Goal: Task Accomplishment & Management: Manage account settings

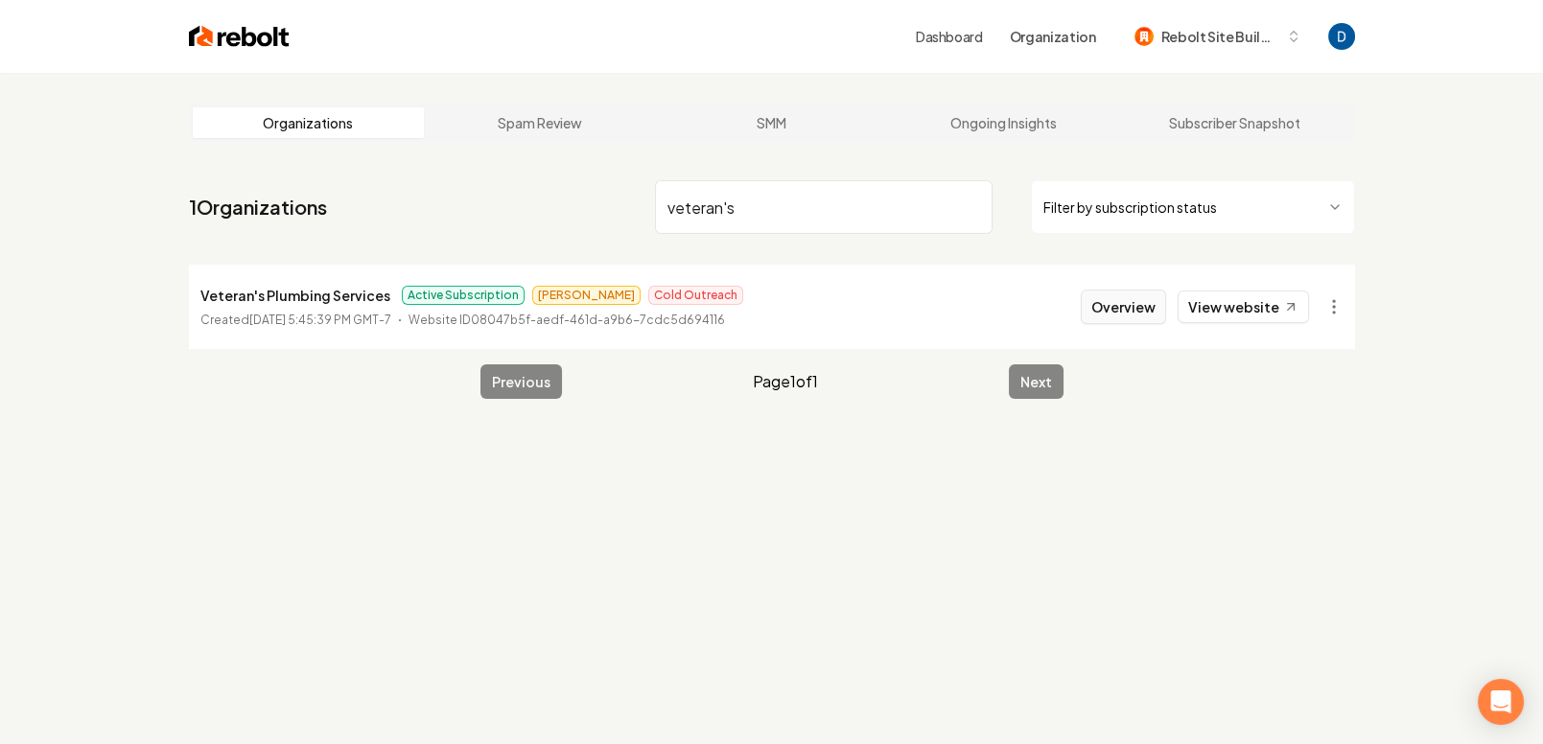
type input "veteran's"
click at [1110, 301] on button "Overview" at bounding box center [1123, 307] width 85 height 35
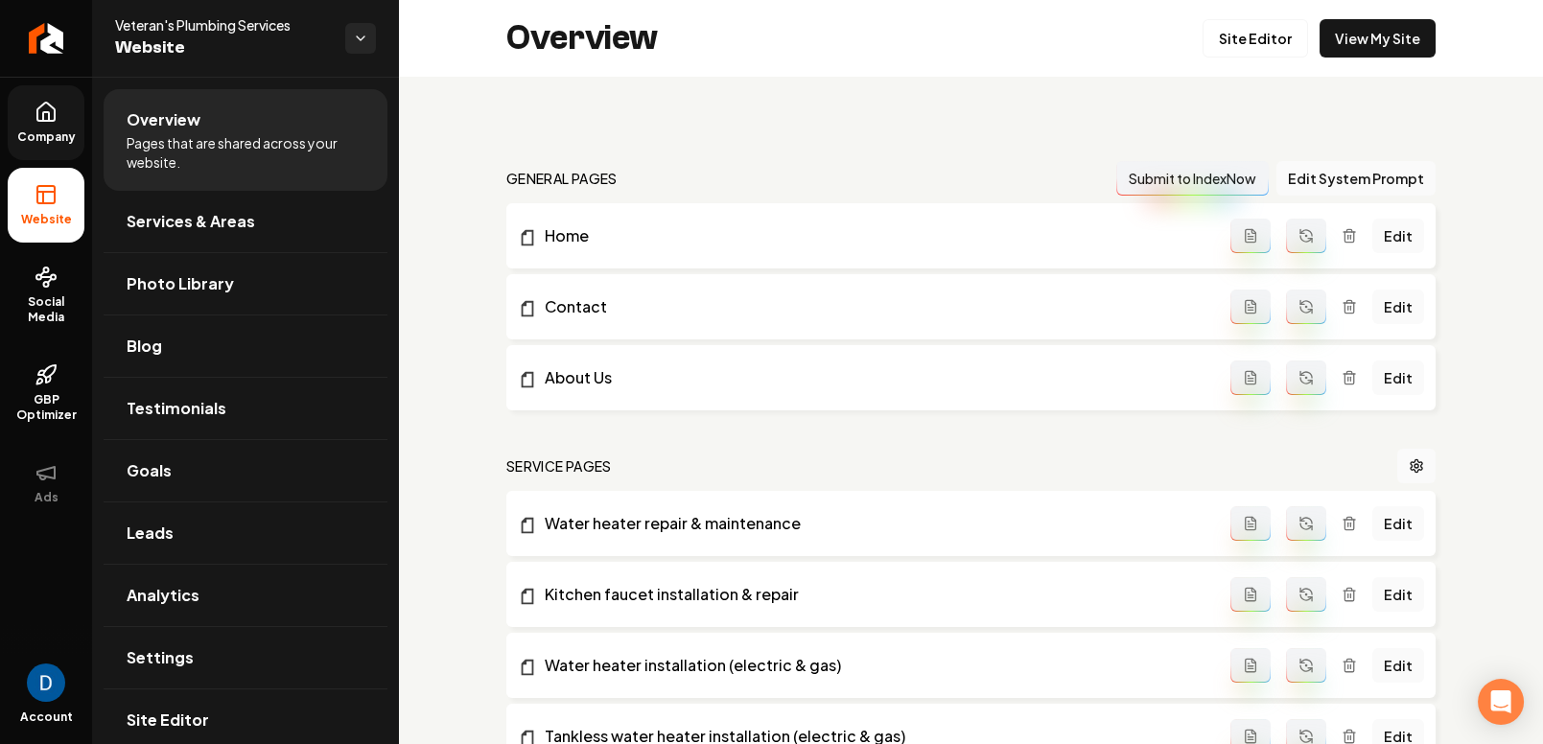
click at [52, 126] on link "Company" at bounding box center [46, 122] width 77 height 75
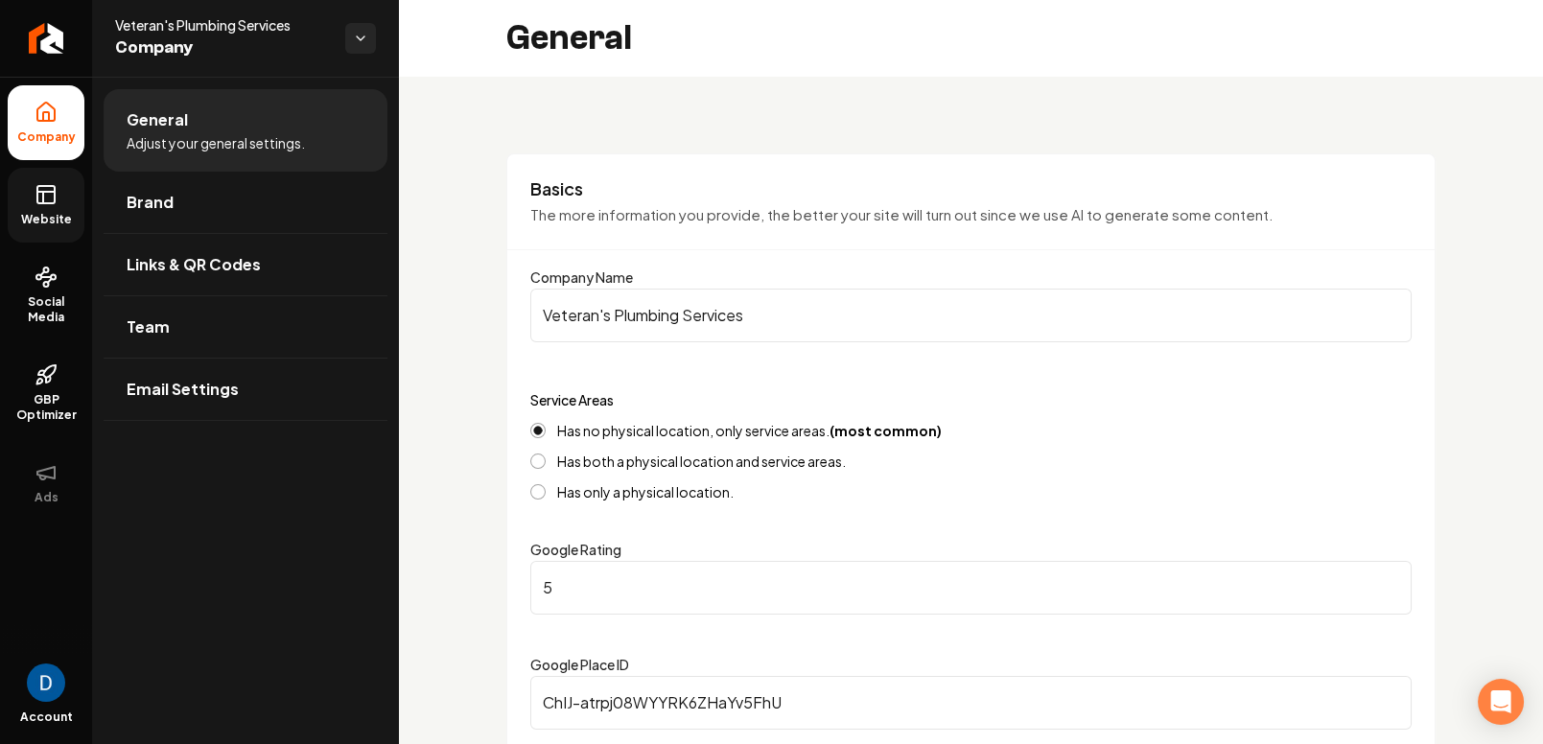
click at [28, 199] on link "Website" at bounding box center [46, 205] width 77 height 75
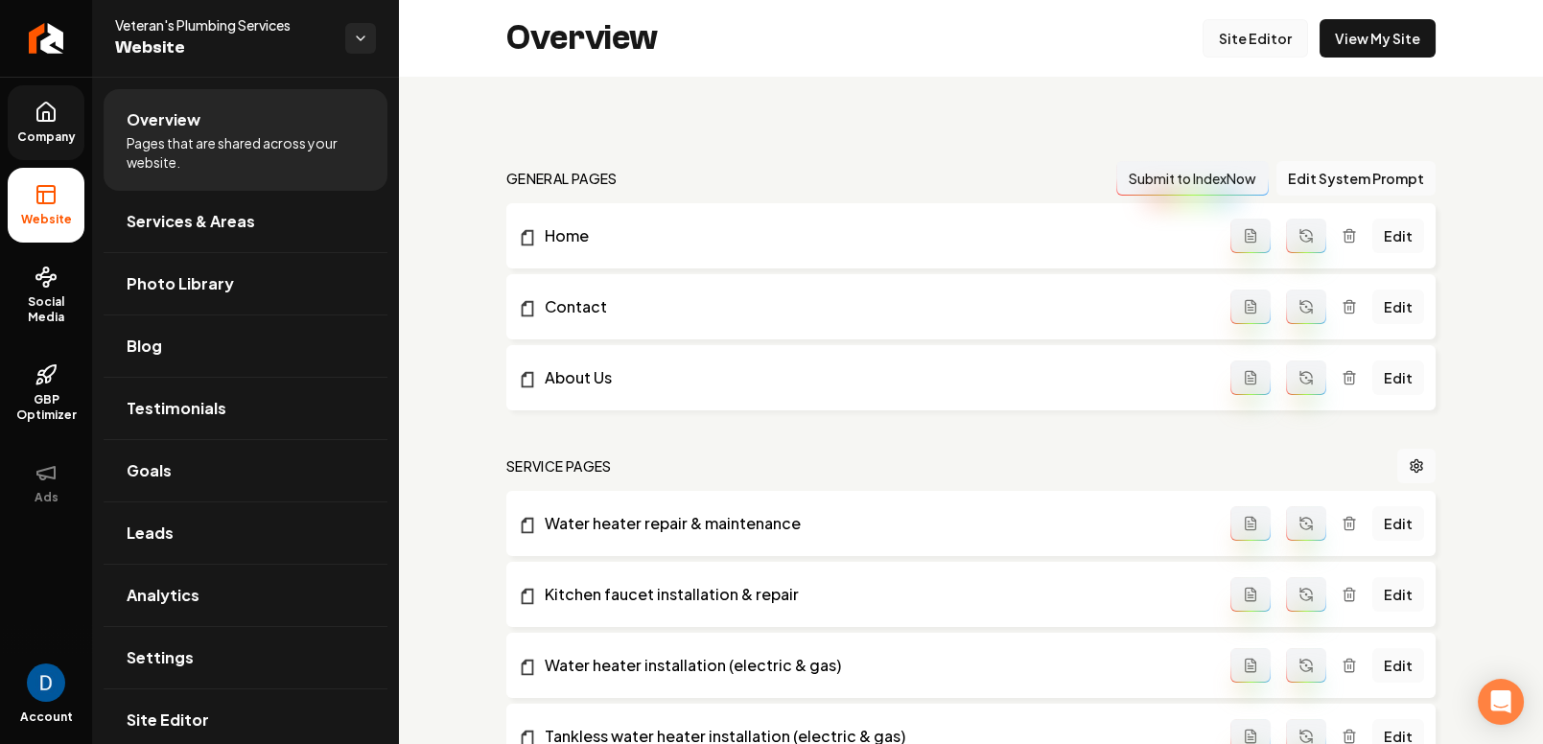
click at [1273, 30] on link "Site Editor" at bounding box center [1254, 38] width 105 height 38
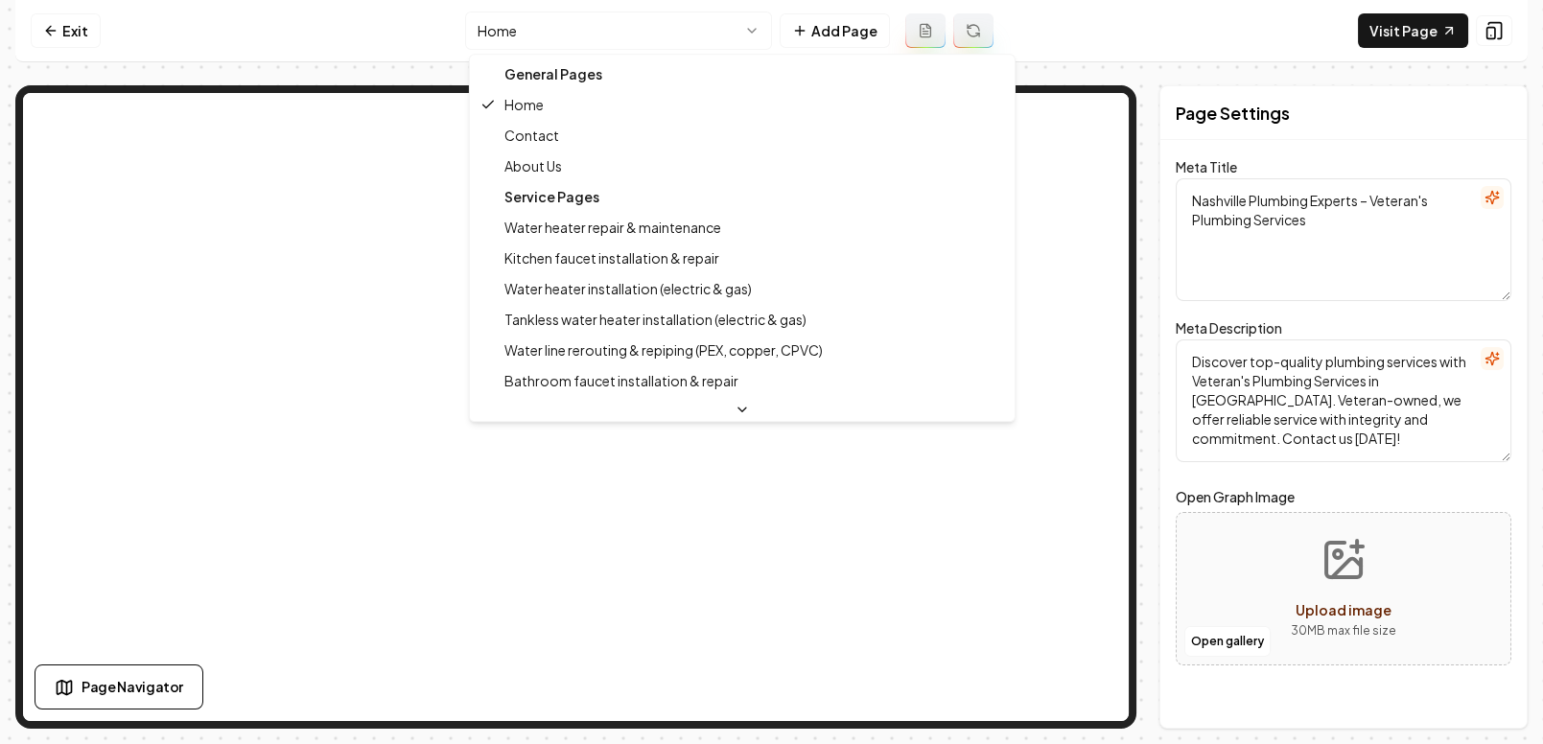
click at [660, 46] on html "Computer Required This feature is only available on a computer. Please switch t…" at bounding box center [771, 372] width 1543 height 744
click at [303, 46] on html "Computer Required This feature is only available on a computer. Please switch t…" at bounding box center [771, 372] width 1543 height 744
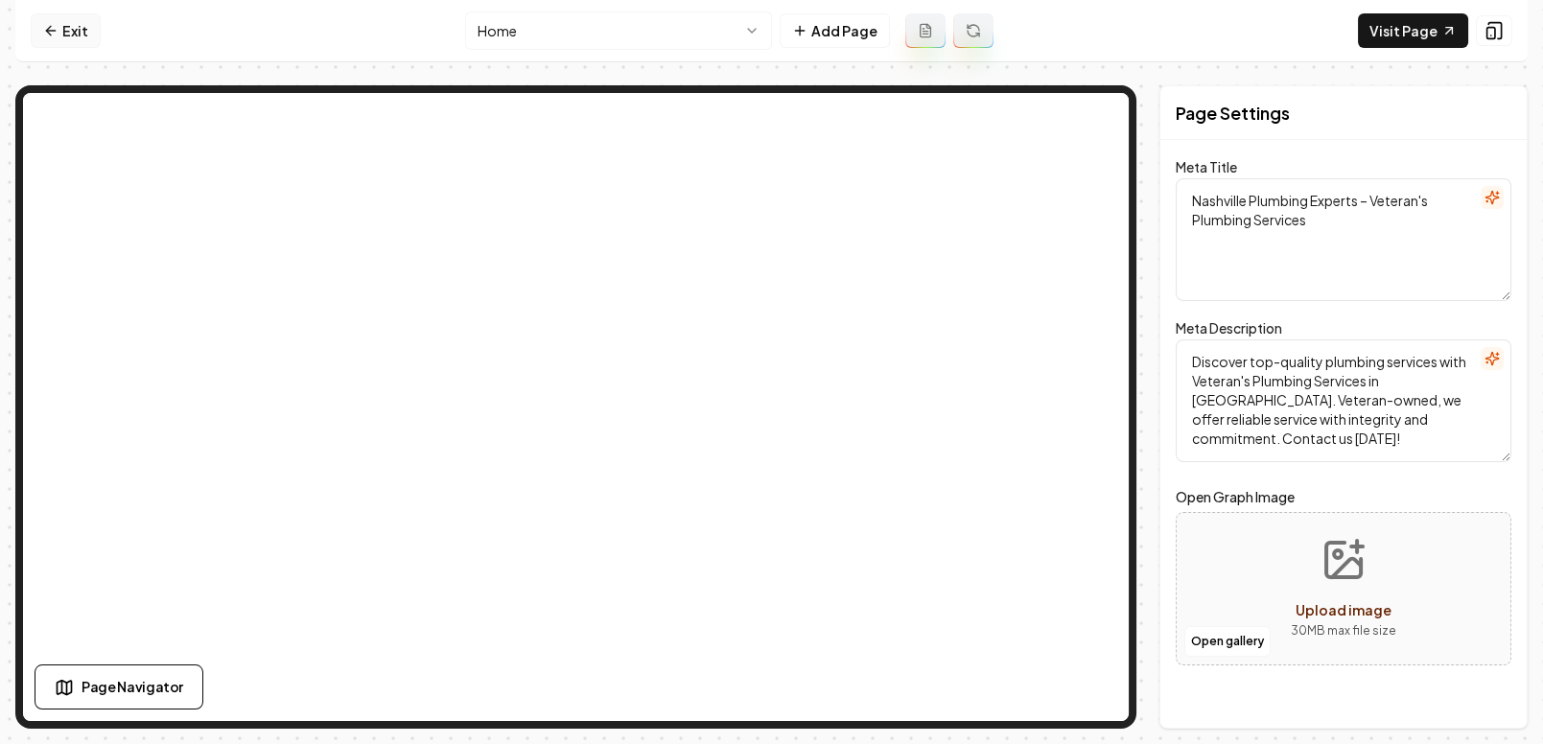
click at [57, 31] on icon at bounding box center [50, 30] width 15 height 15
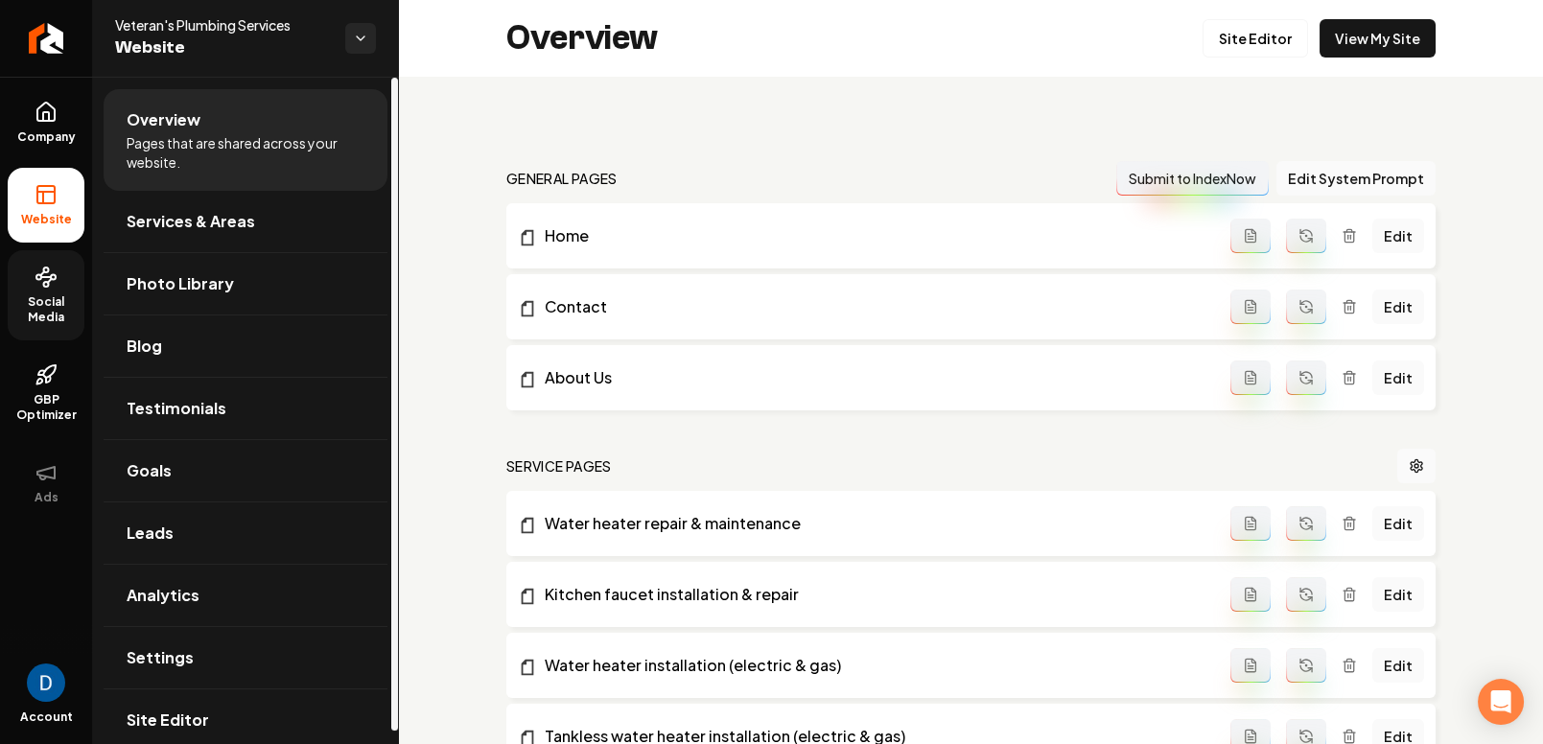
click at [42, 326] on link "Social Media" at bounding box center [46, 295] width 77 height 90
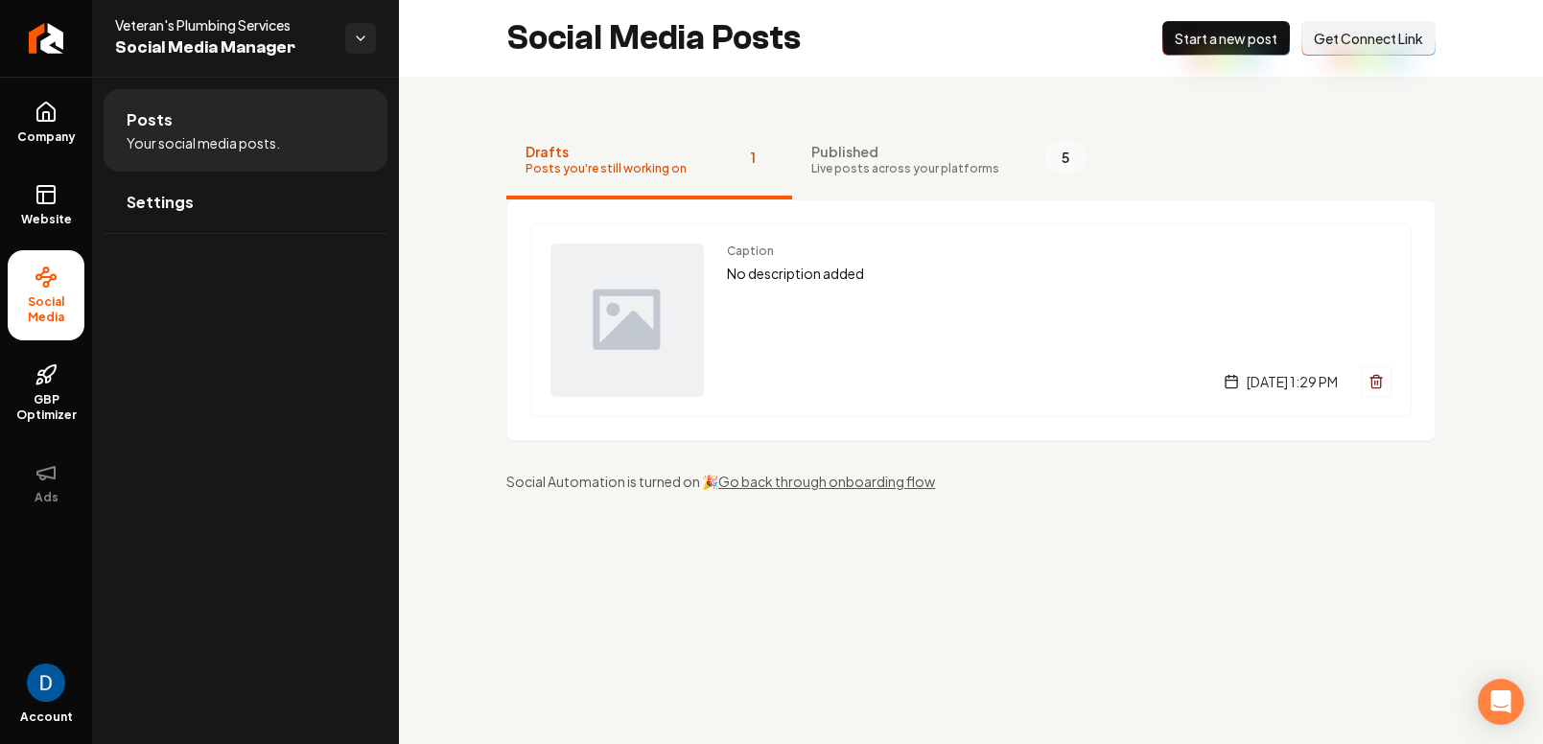
click at [816, 164] on span "Live posts across your platforms" at bounding box center [905, 168] width 188 height 15
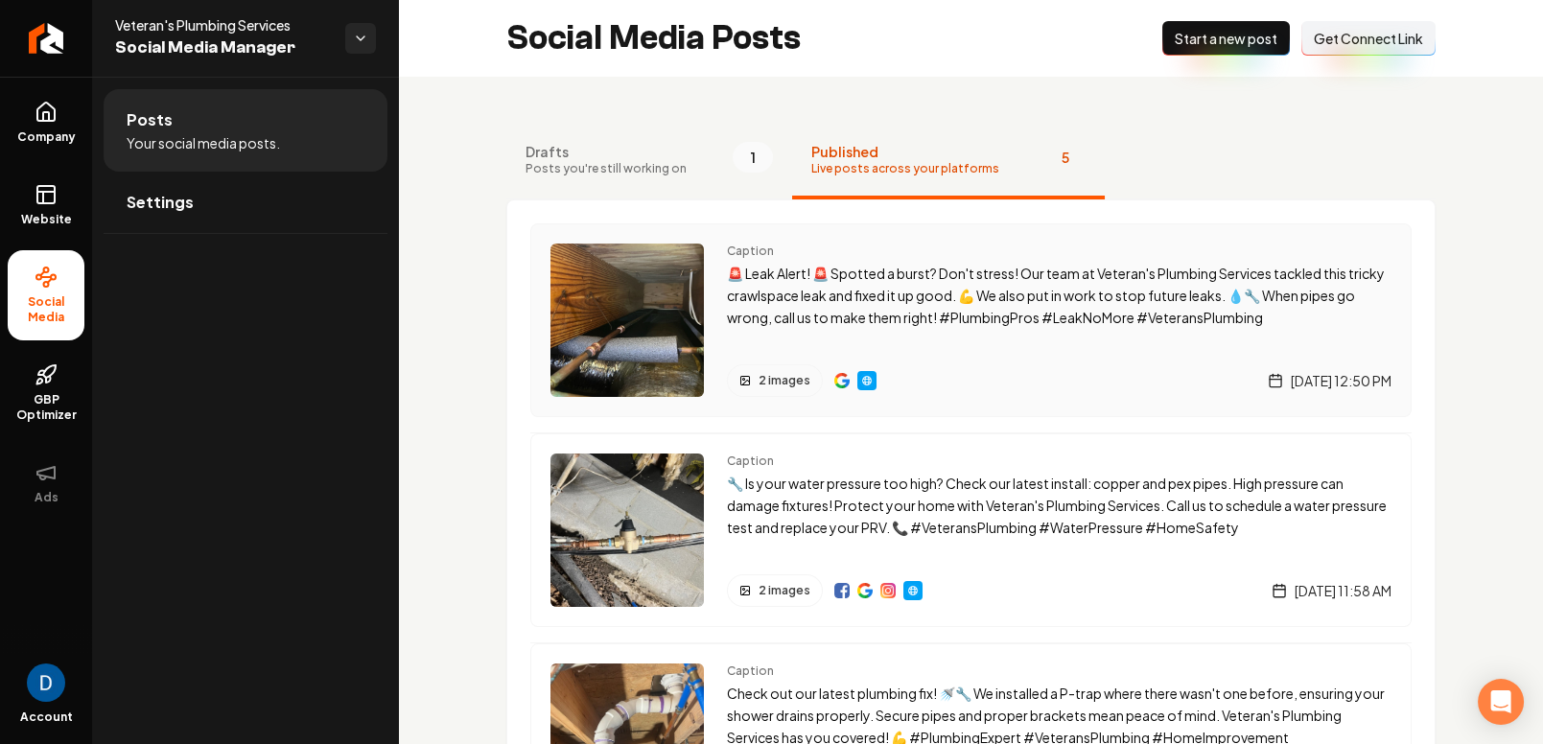
click at [862, 378] on img "Main content area" at bounding box center [866, 380] width 15 height 15
click at [55, 196] on rect at bounding box center [45, 194] width 17 height 17
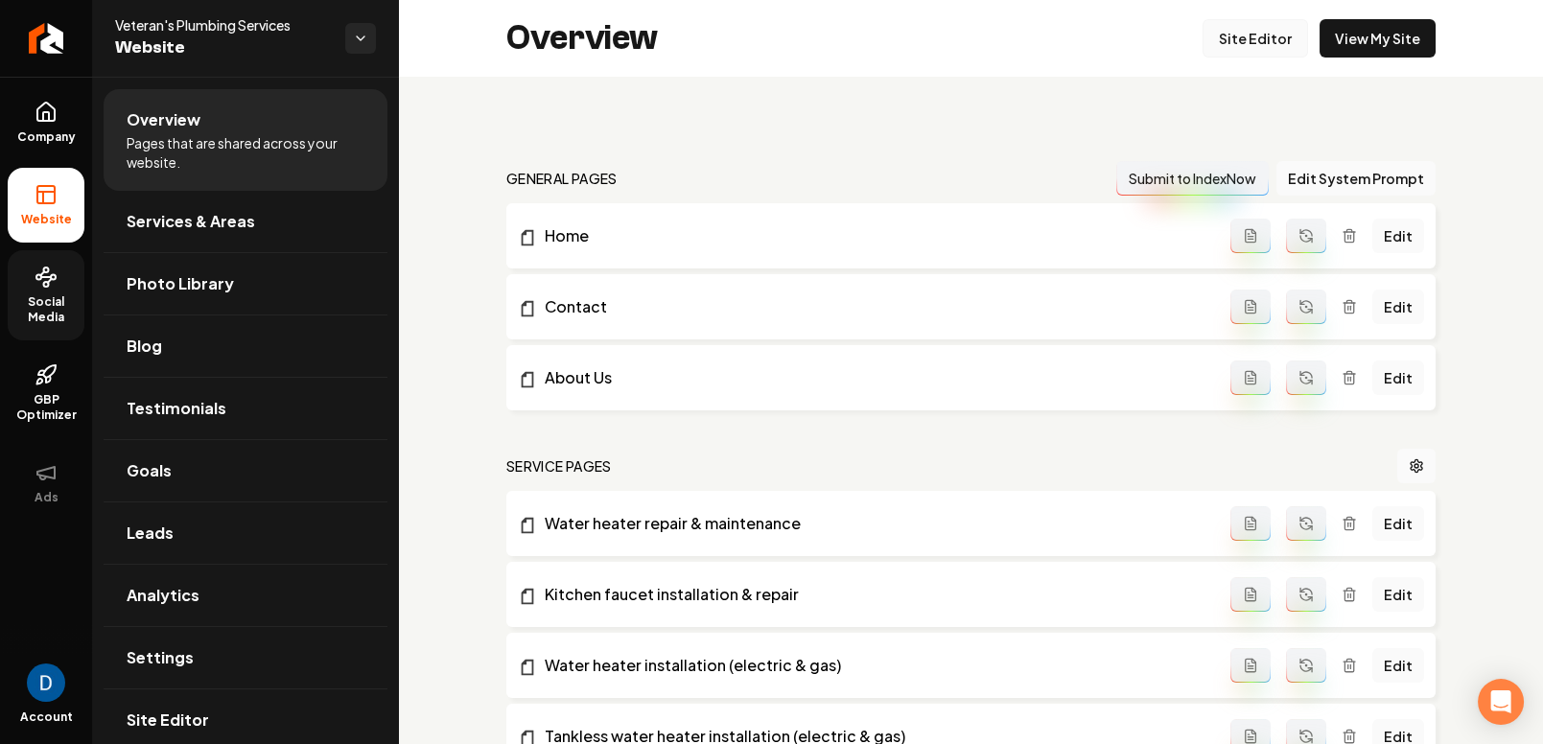
click at [1233, 38] on link "Site Editor" at bounding box center [1254, 38] width 105 height 38
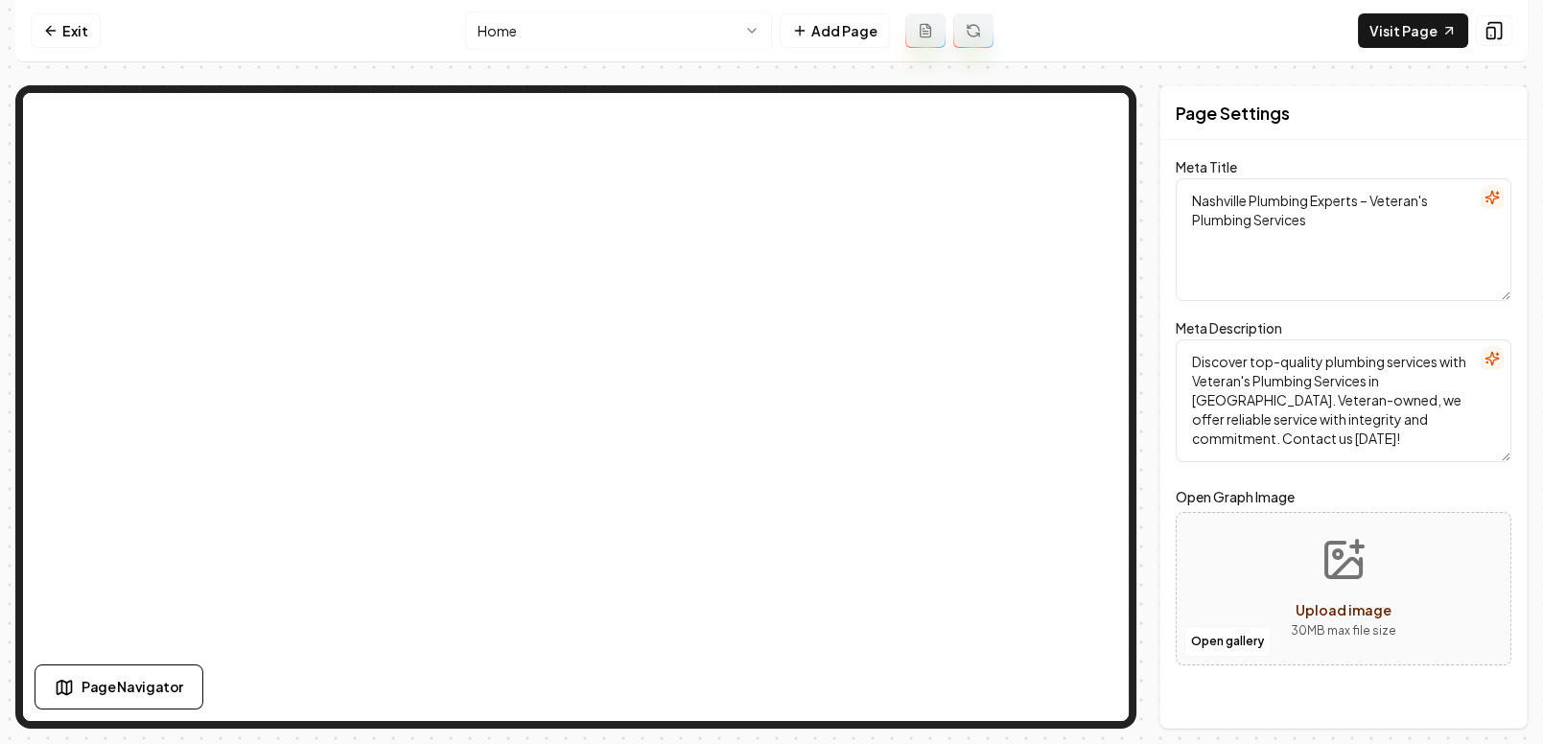
click at [635, 41] on html "Computer Required This feature is only available on a computer. Please switch t…" at bounding box center [771, 372] width 1543 height 744
click at [617, 34] on html "Computer Required This feature is only available on a computer. Please switch t…" at bounding box center [771, 372] width 1543 height 744
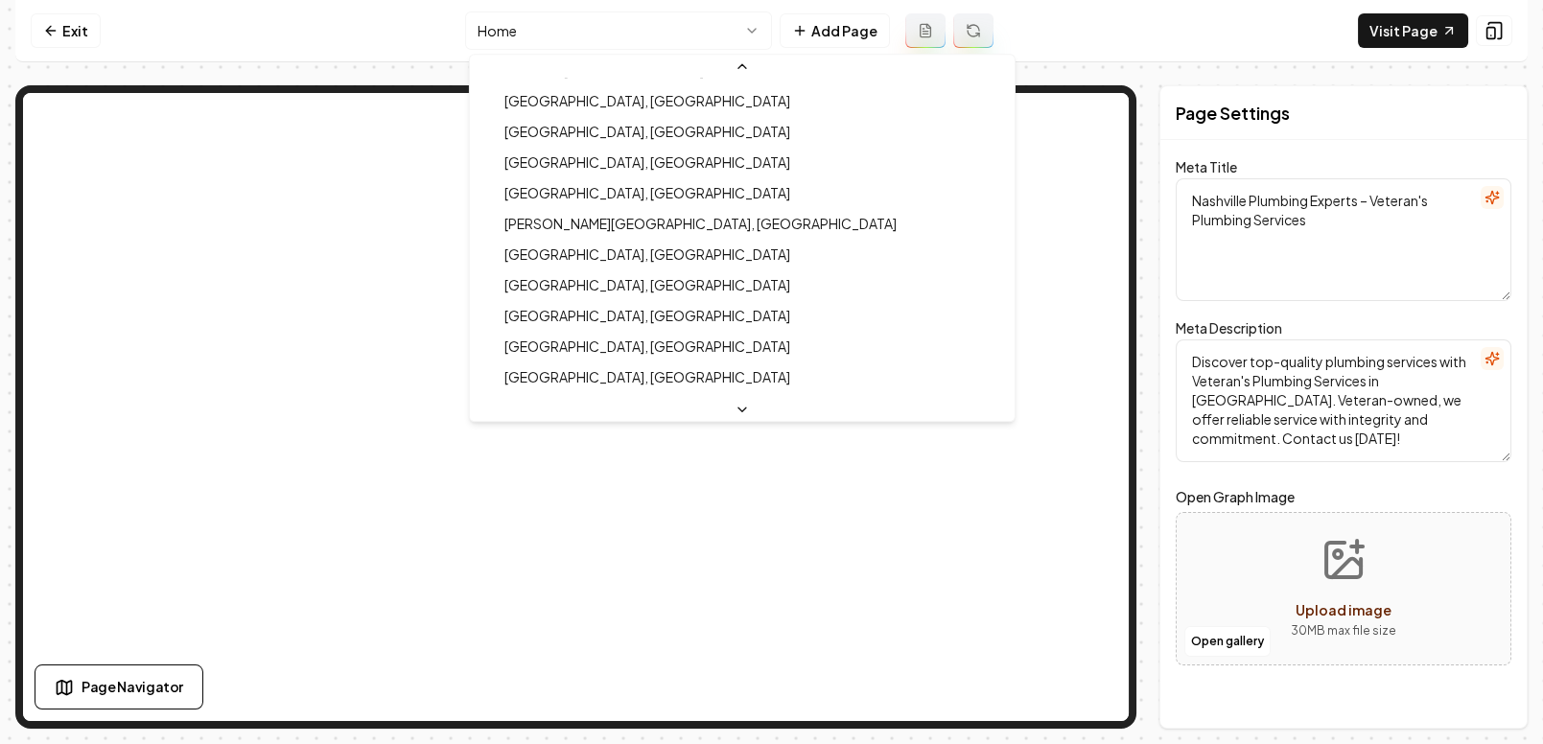
scroll to position [1197, 0]
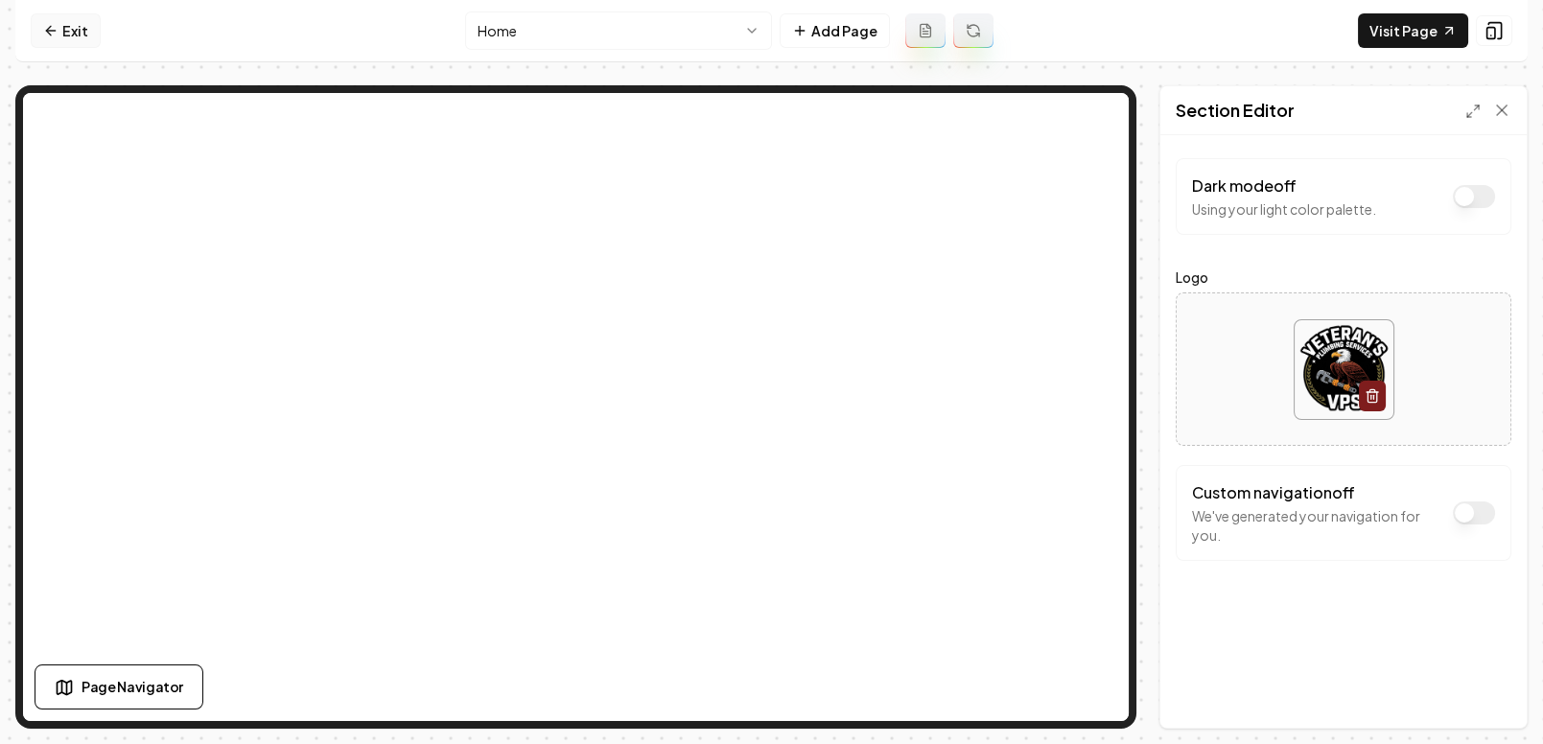
click at [58, 21] on link "Exit" at bounding box center [66, 30] width 70 height 35
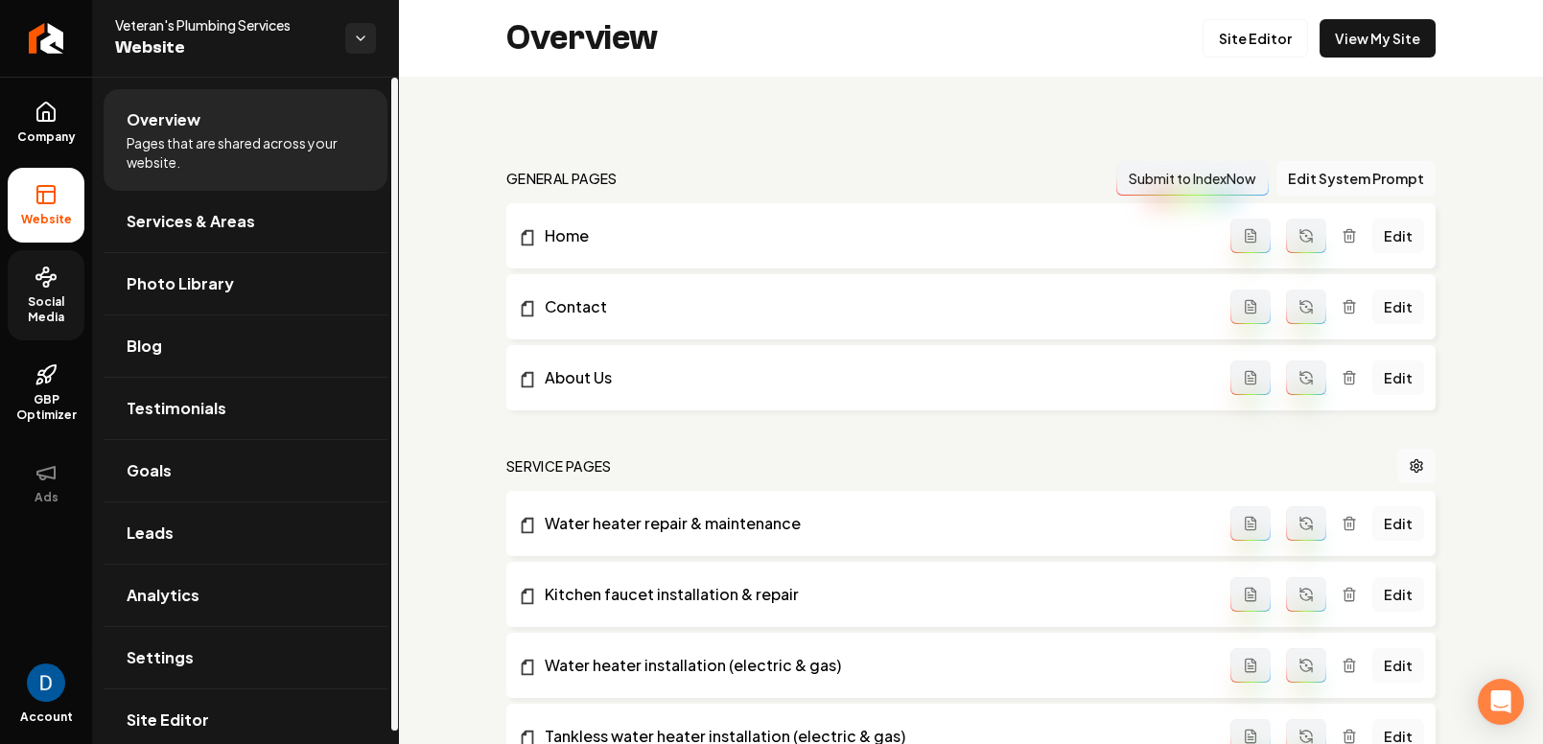
click at [62, 298] on span "Social Media" at bounding box center [46, 309] width 77 height 31
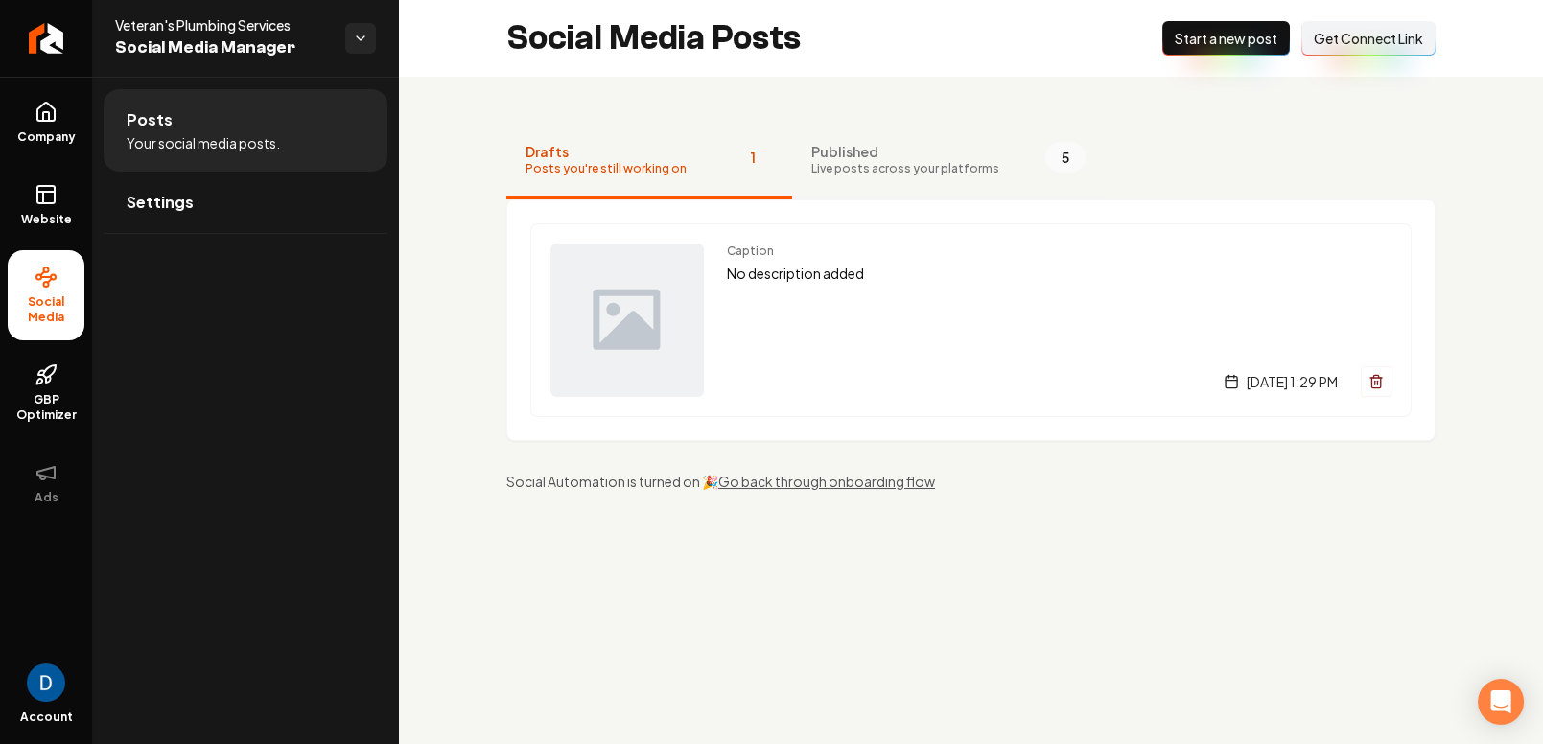
click at [850, 168] on span "Live posts across your platforms" at bounding box center [905, 168] width 188 height 15
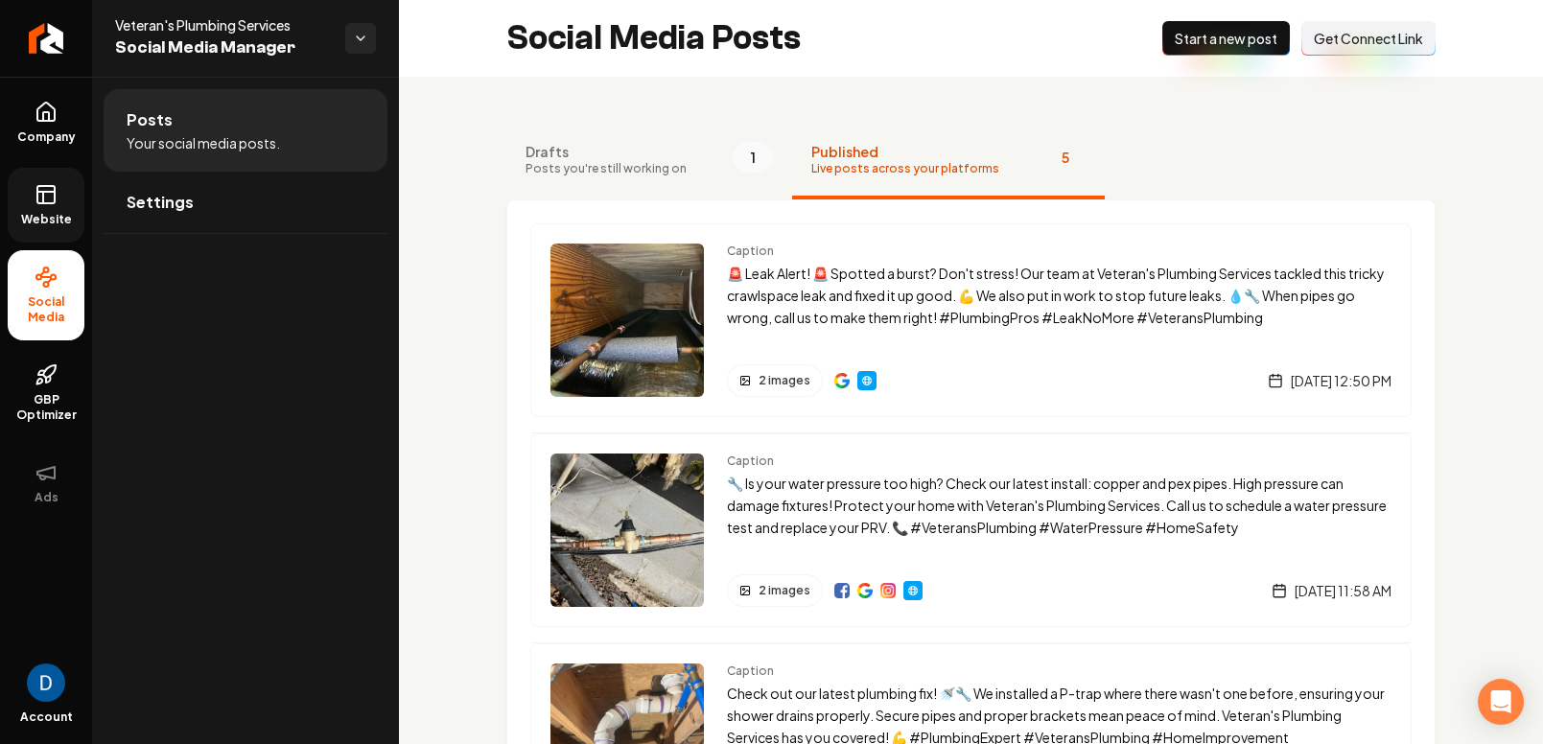
click at [54, 176] on link "Website" at bounding box center [46, 205] width 77 height 75
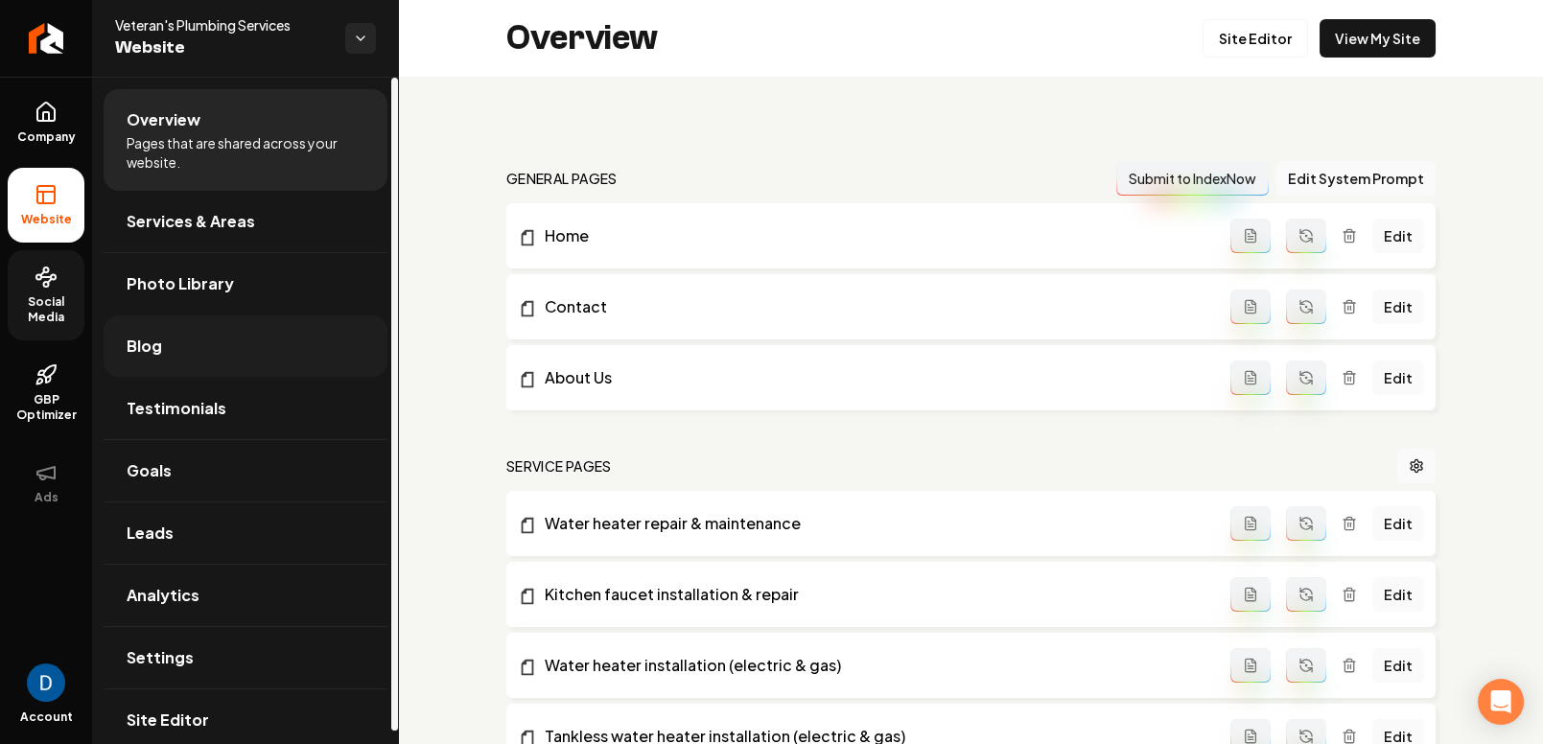
click at [231, 360] on link "Blog" at bounding box center [246, 345] width 284 height 61
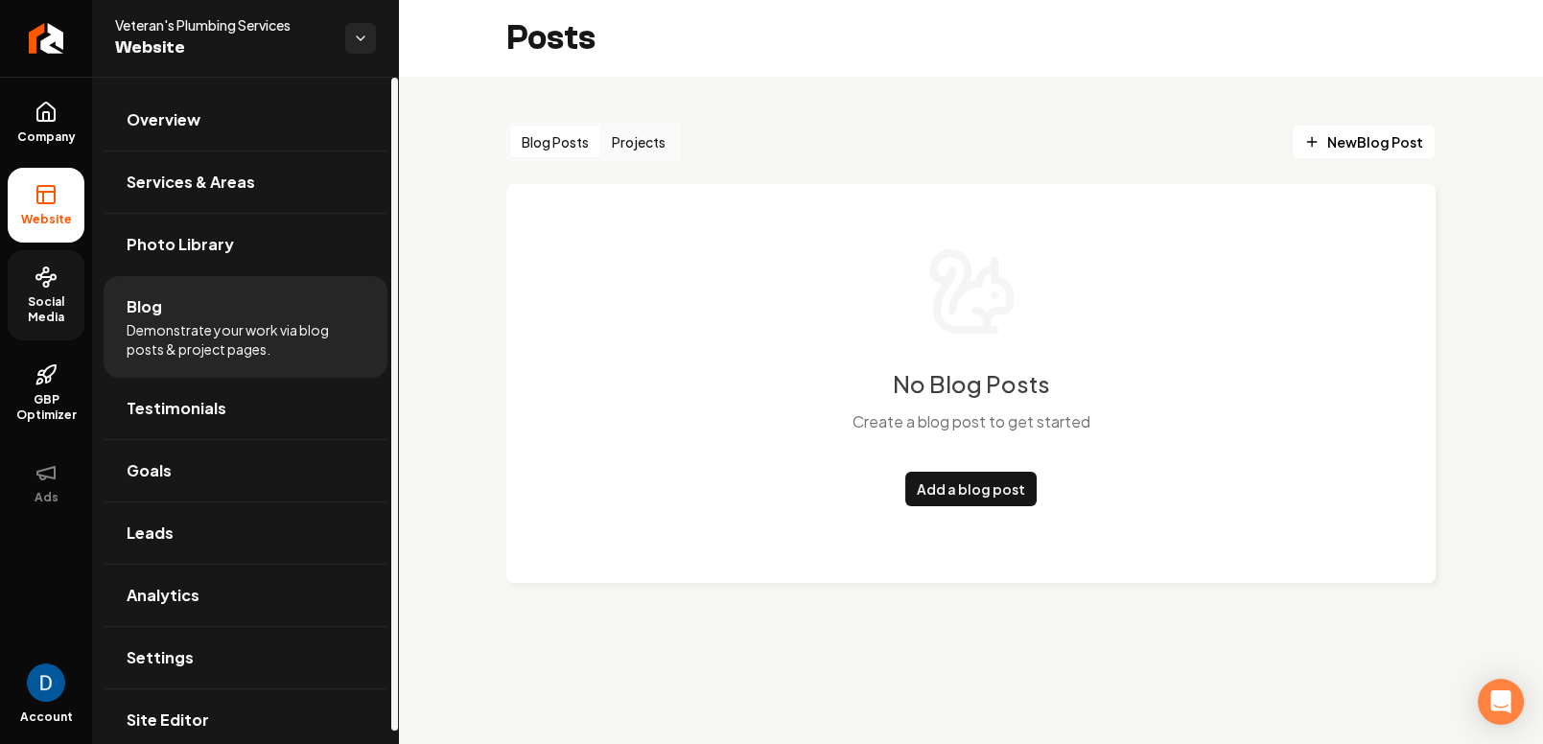
click at [642, 137] on button "Projects" at bounding box center [638, 142] width 77 height 31
click at [647, 128] on button "Projects" at bounding box center [638, 142] width 77 height 31
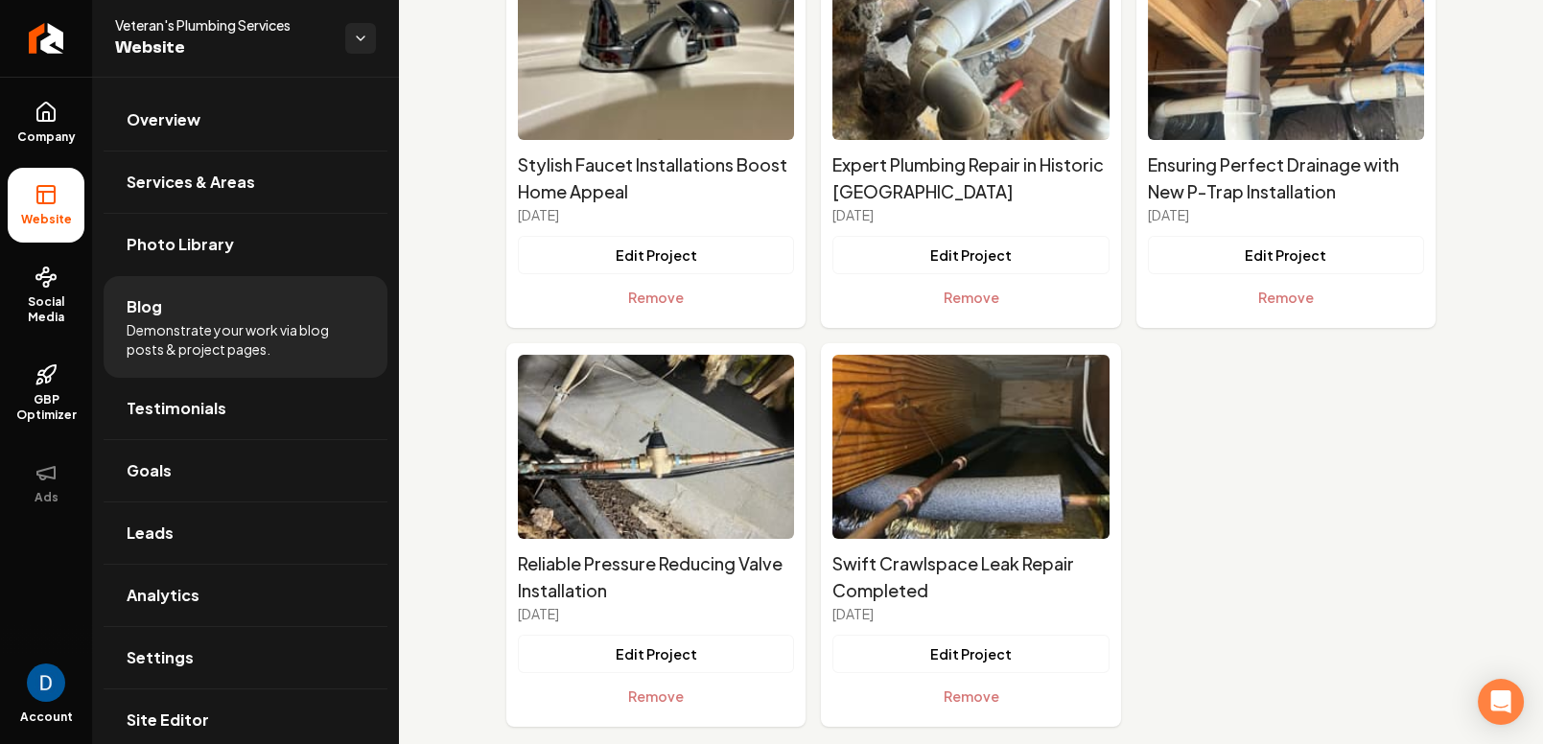
scroll to position [244, 0]
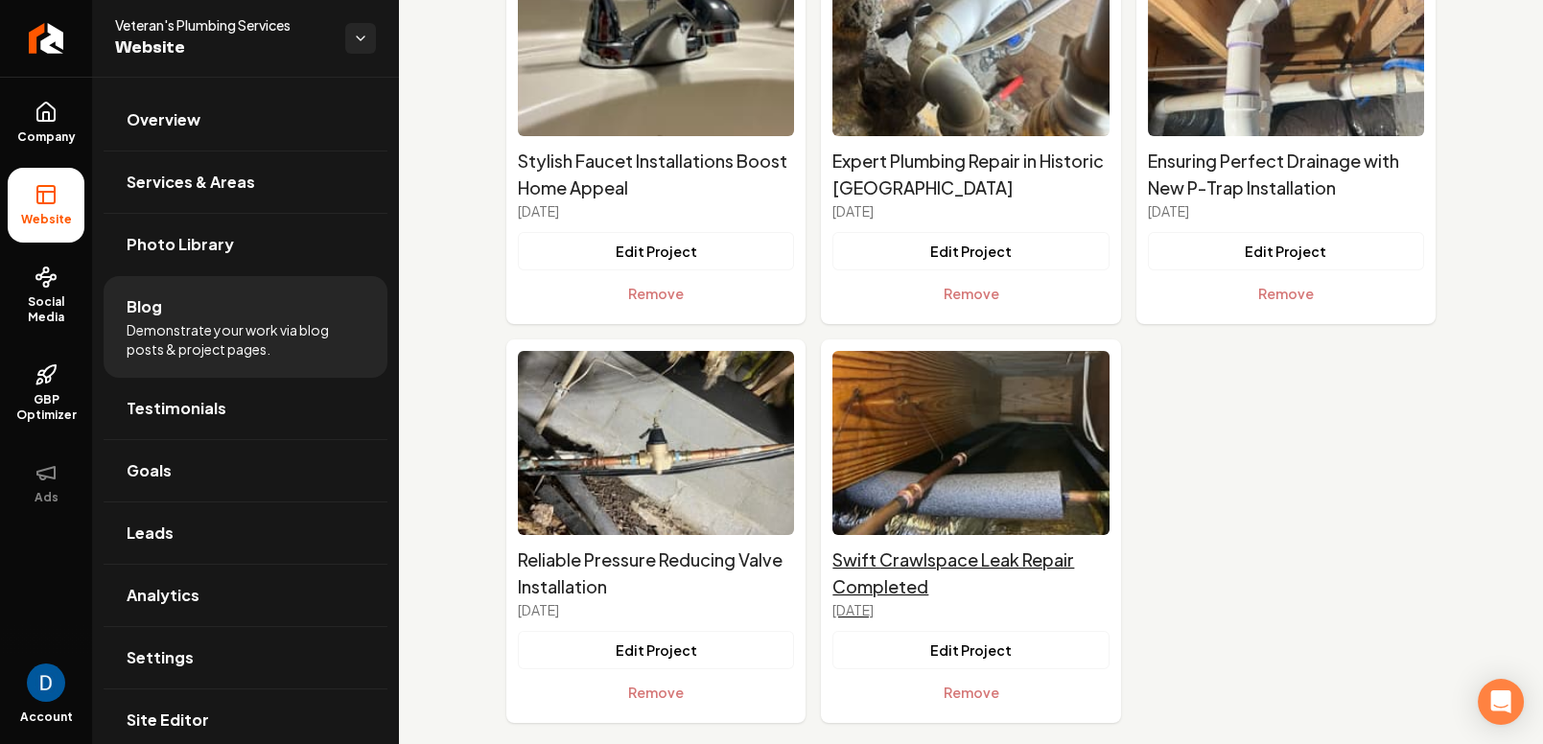
click at [932, 575] on h2 "Swift Crawlspace Leak Repair Completed" at bounding box center [970, 574] width 276 height 54
click at [988, 698] on button "Remove" at bounding box center [970, 692] width 276 height 38
